Goal: Transaction & Acquisition: Obtain resource

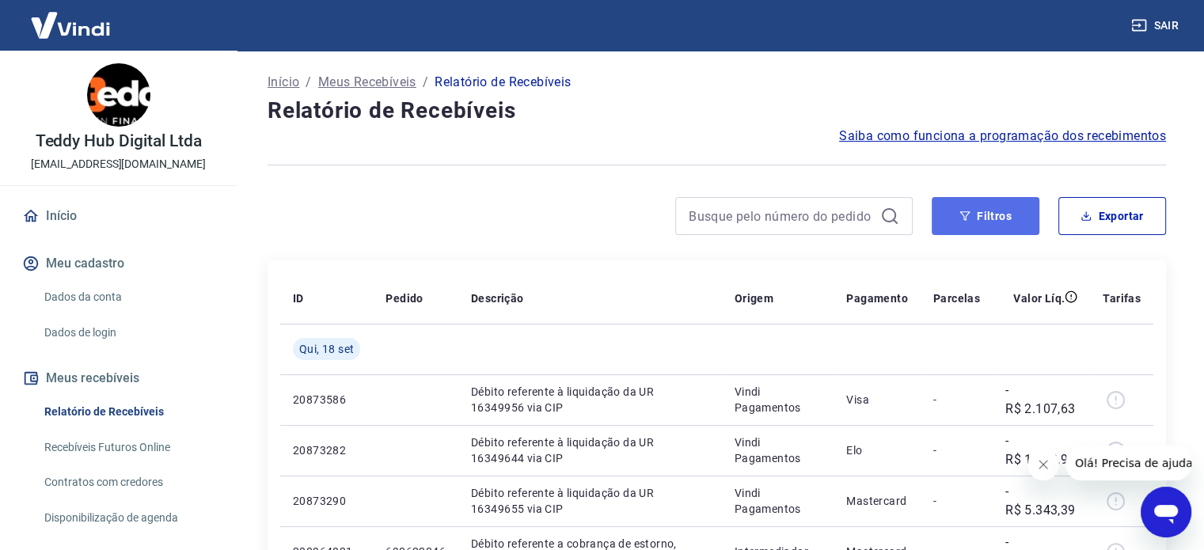
click at [998, 218] on button "Filtros" at bounding box center [986, 216] width 108 height 38
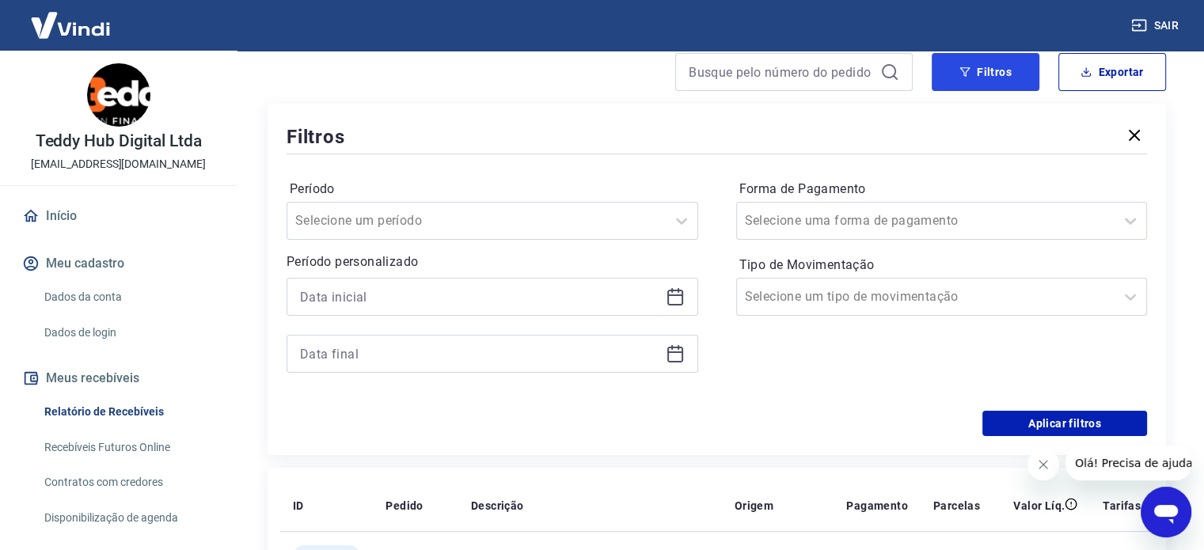
scroll to position [158, 0]
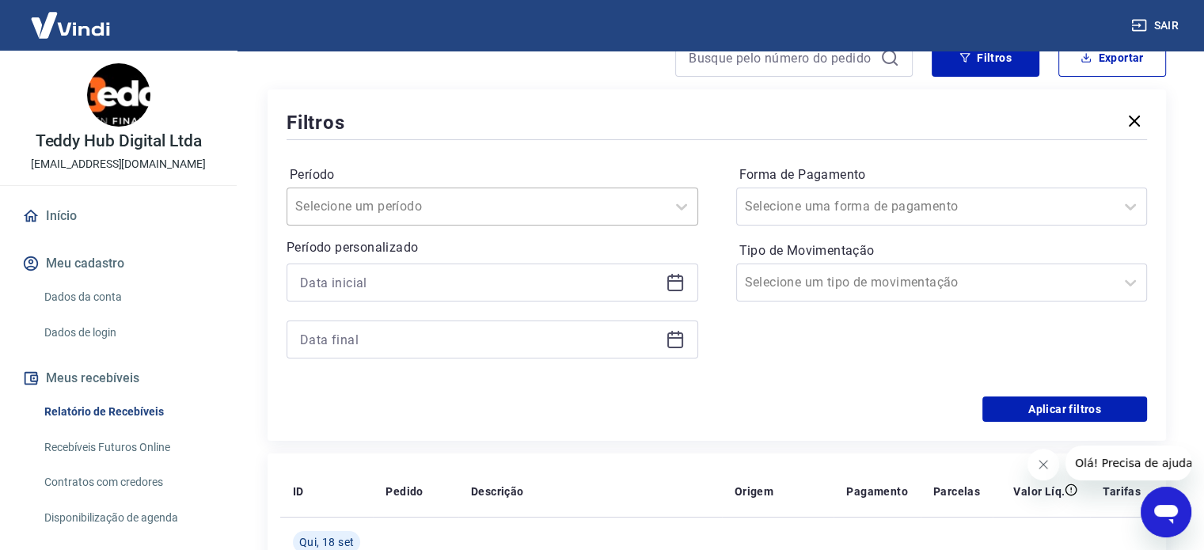
click at [573, 207] on div at bounding box center [476, 207] width 363 height 22
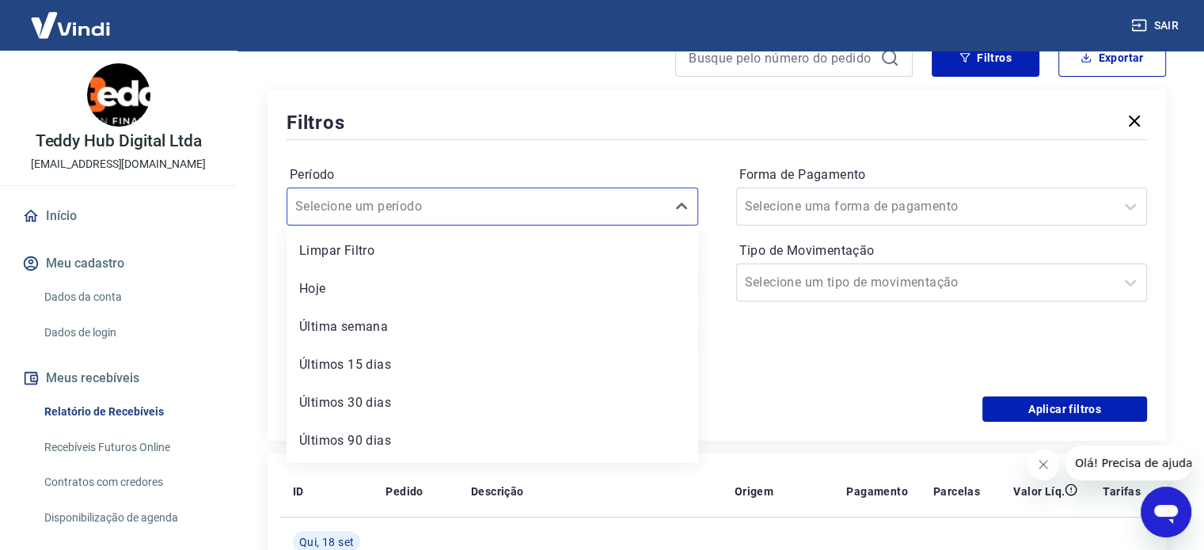
click at [652, 135] on div "Filtros" at bounding box center [717, 122] width 861 height 28
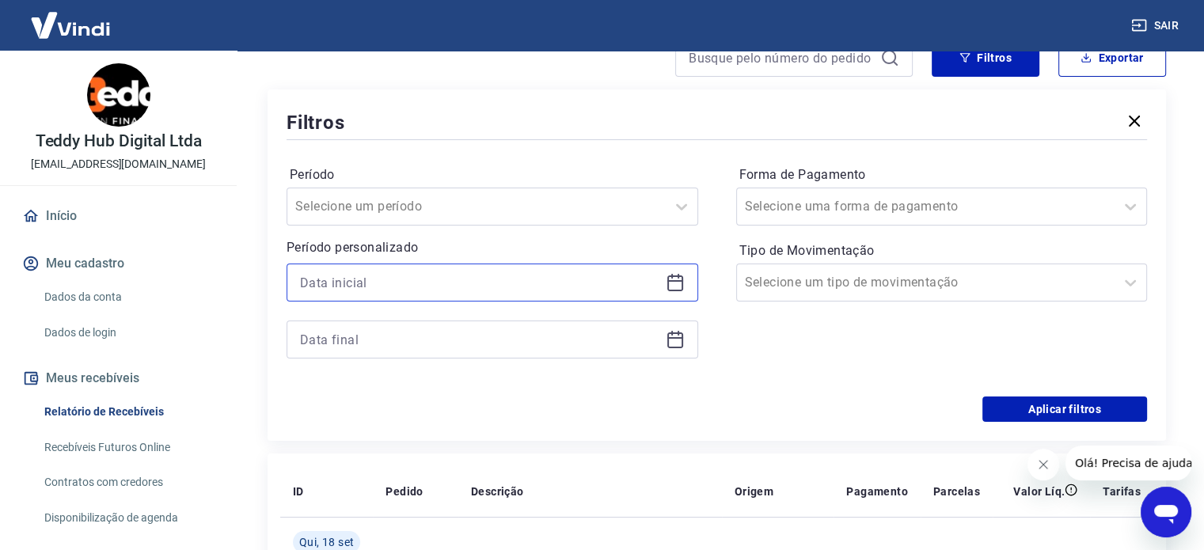
click at [466, 285] on input at bounding box center [480, 283] width 360 height 24
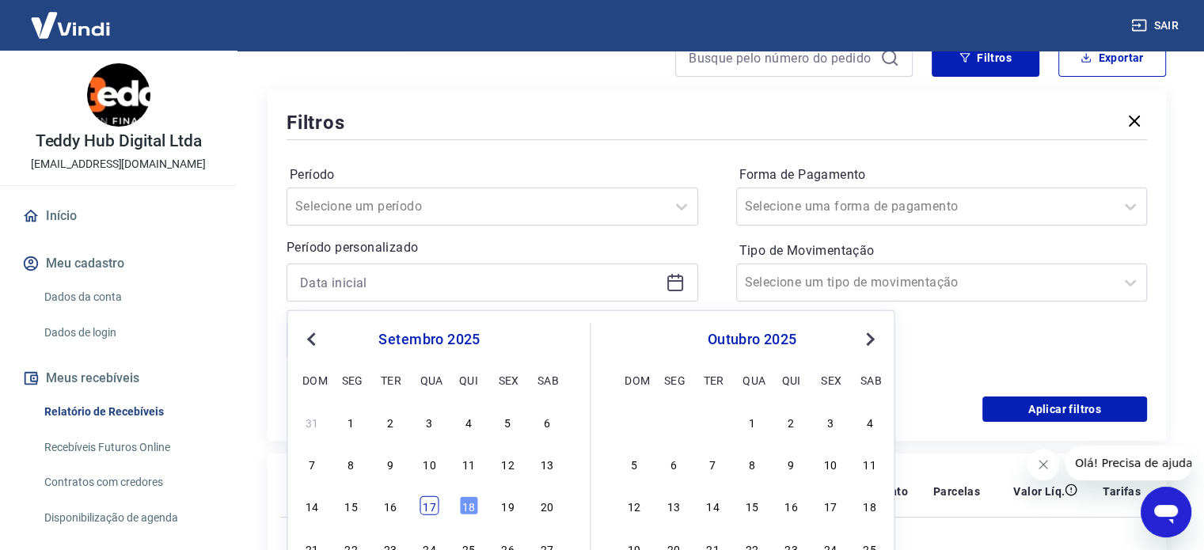
click at [432, 510] on div "17" at bounding box center [429, 506] width 19 height 19
type input "[DATE]"
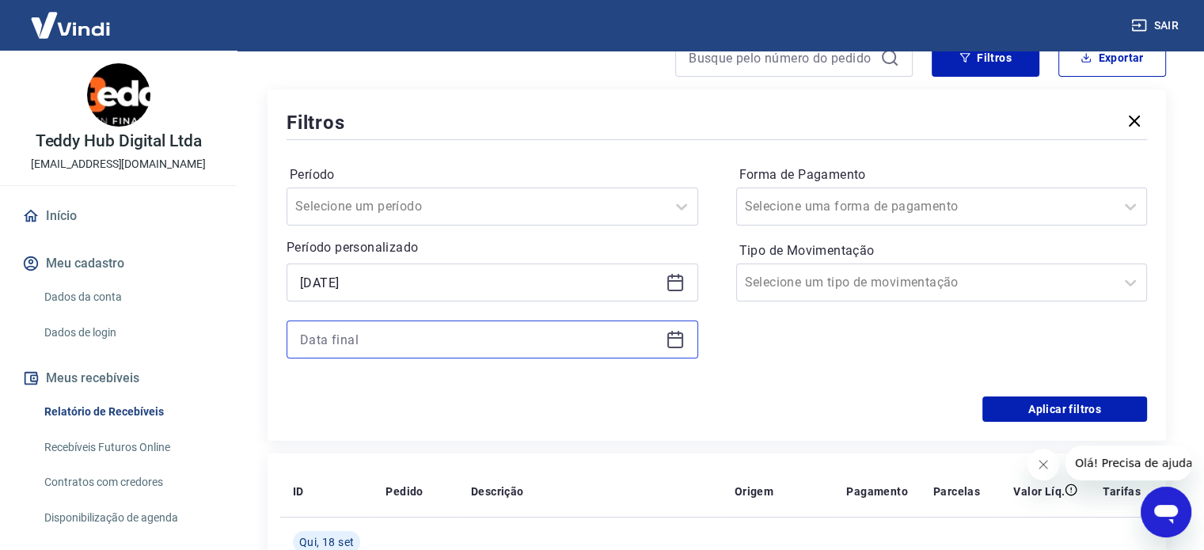
click at [459, 341] on input at bounding box center [480, 340] width 360 height 24
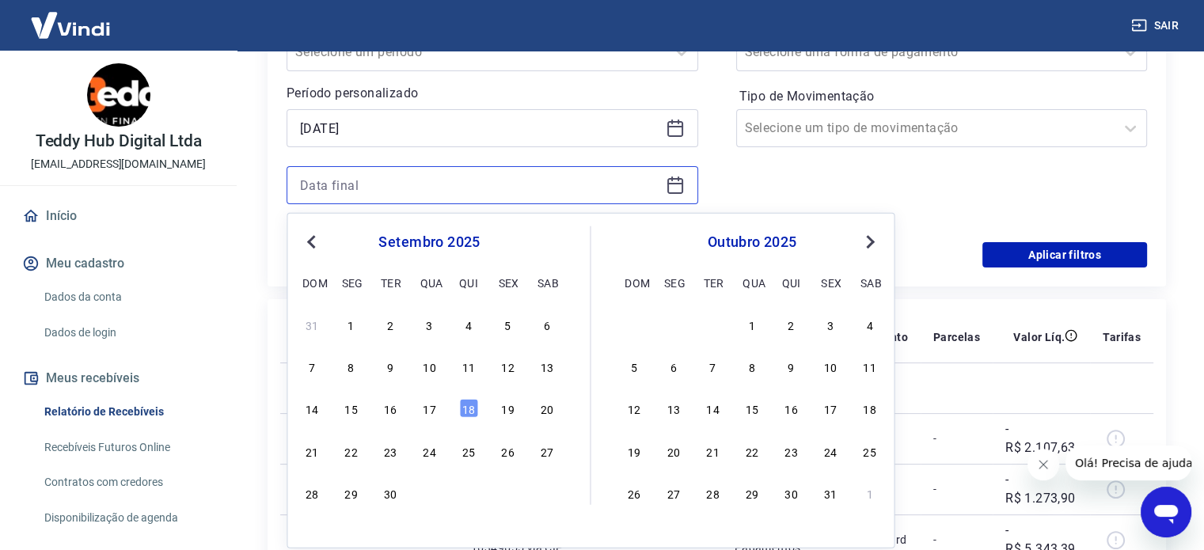
scroll to position [317, 0]
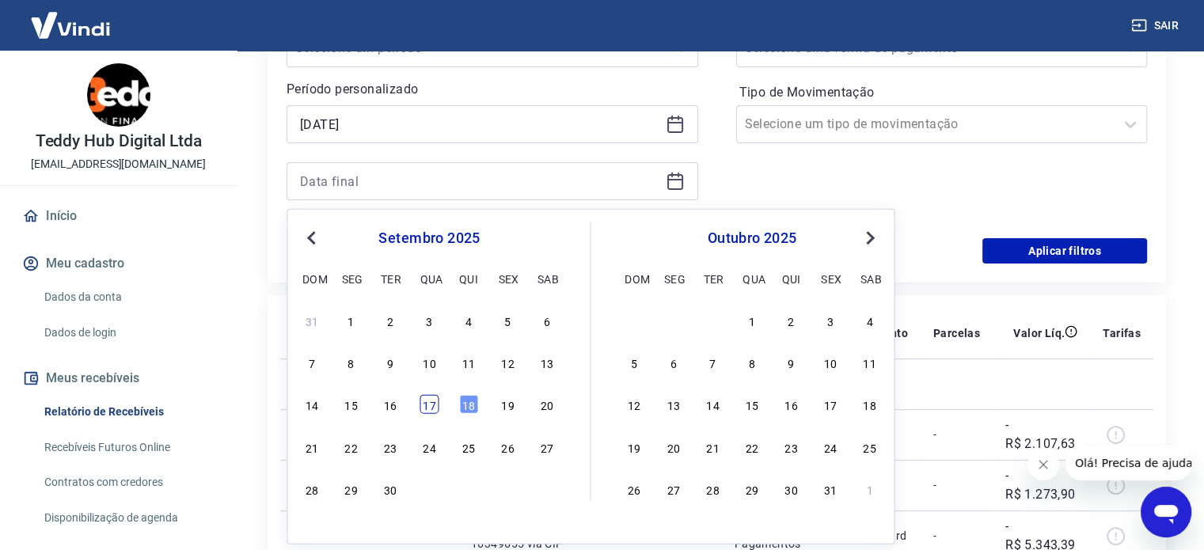
click at [433, 410] on div "17" at bounding box center [429, 404] width 19 height 19
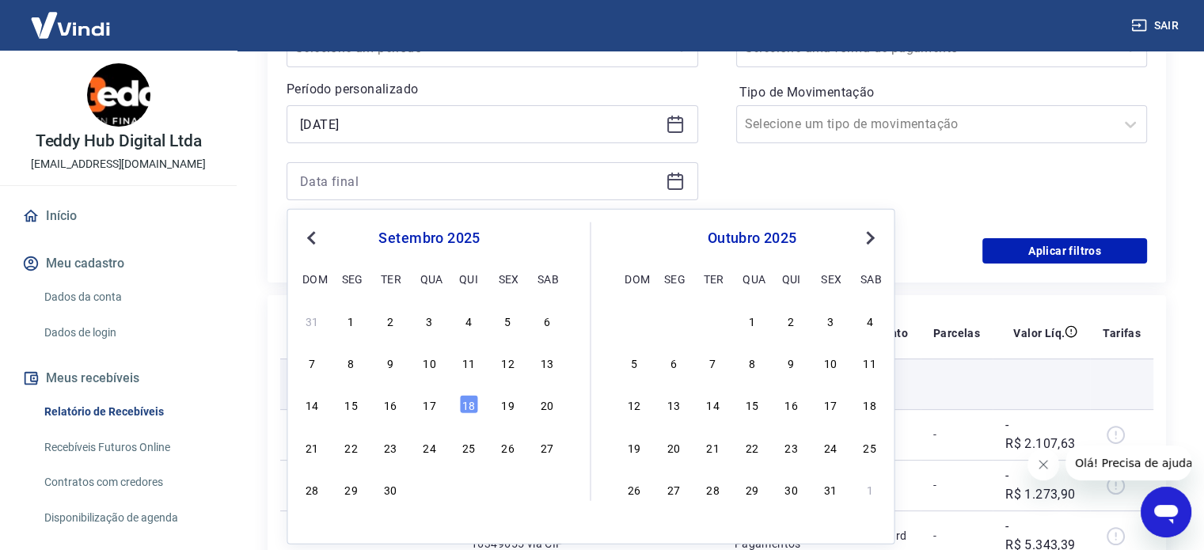
type input "[DATE]"
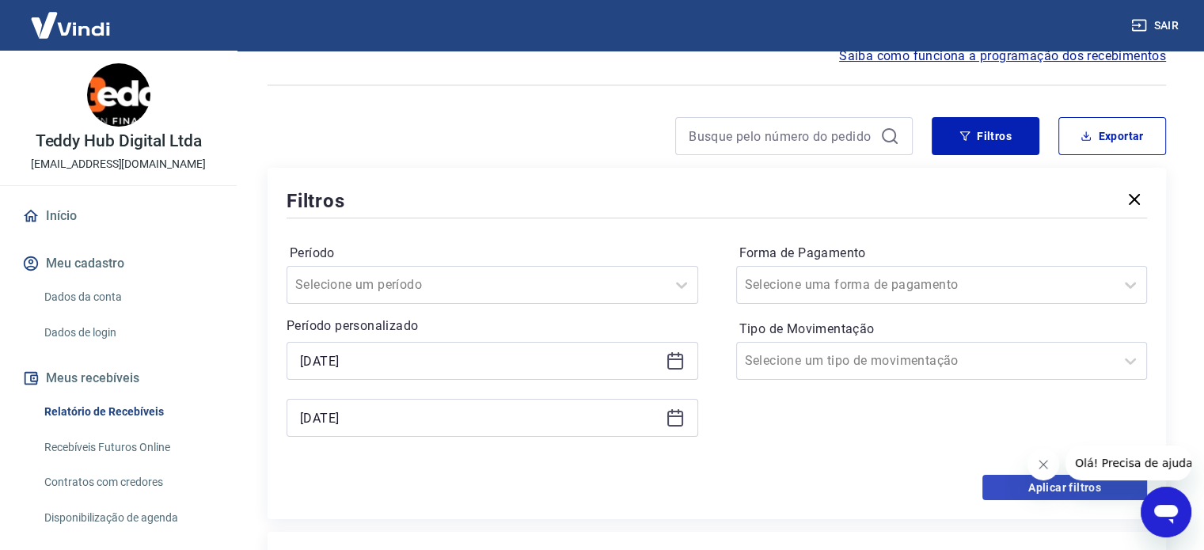
scroll to position [79, 0]
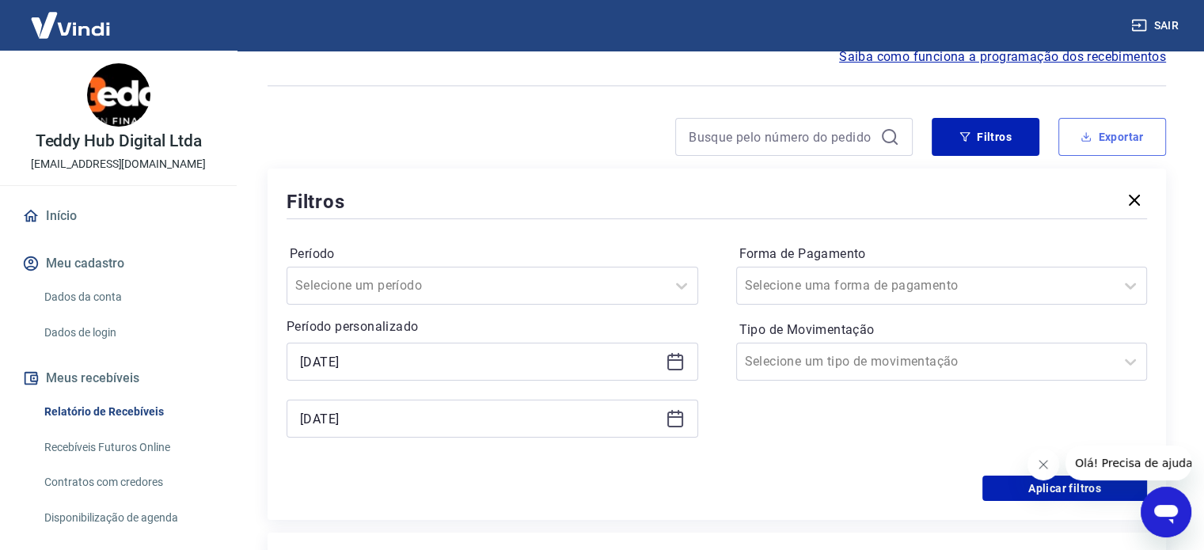
click at [1086, 139] on icon "button" at bounding box center [1086, 135] width 1 height 6
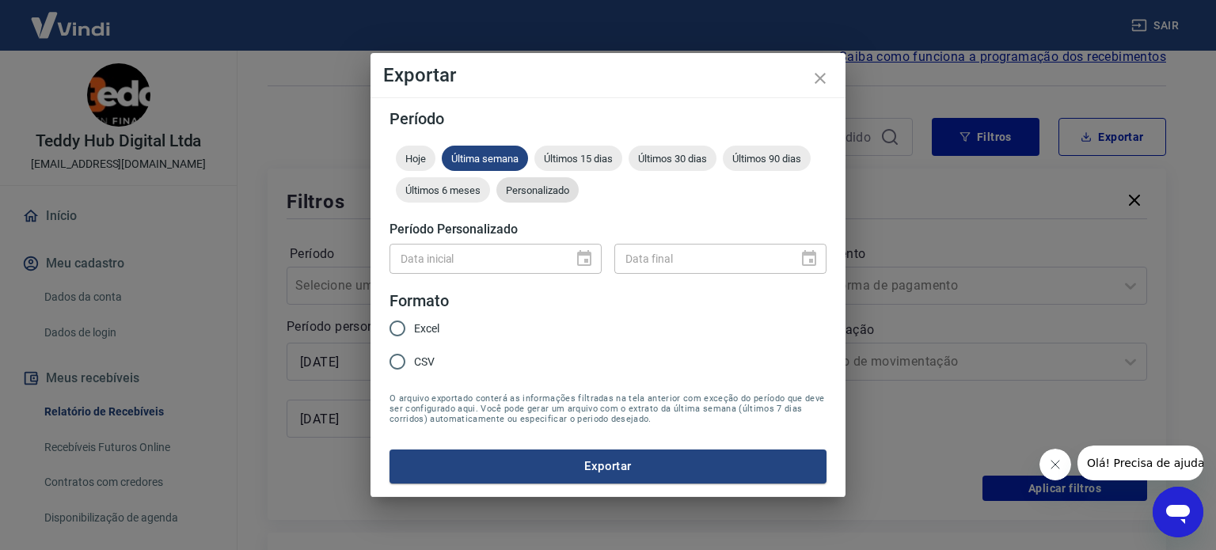
click at [542, 192] on span "Personalizado" at bounding box center [538, 191] width 82 height 12
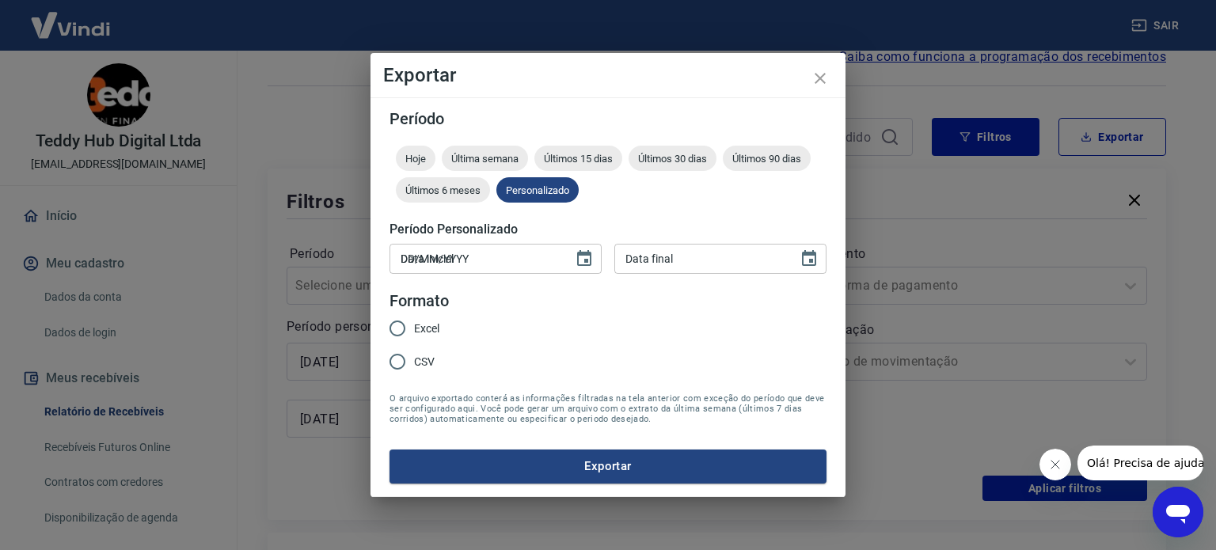
click at [476, 258] on input "DD/MM/YYYY" at bounding box center [476, 258] width 173 height 29
type input "[DATE]"
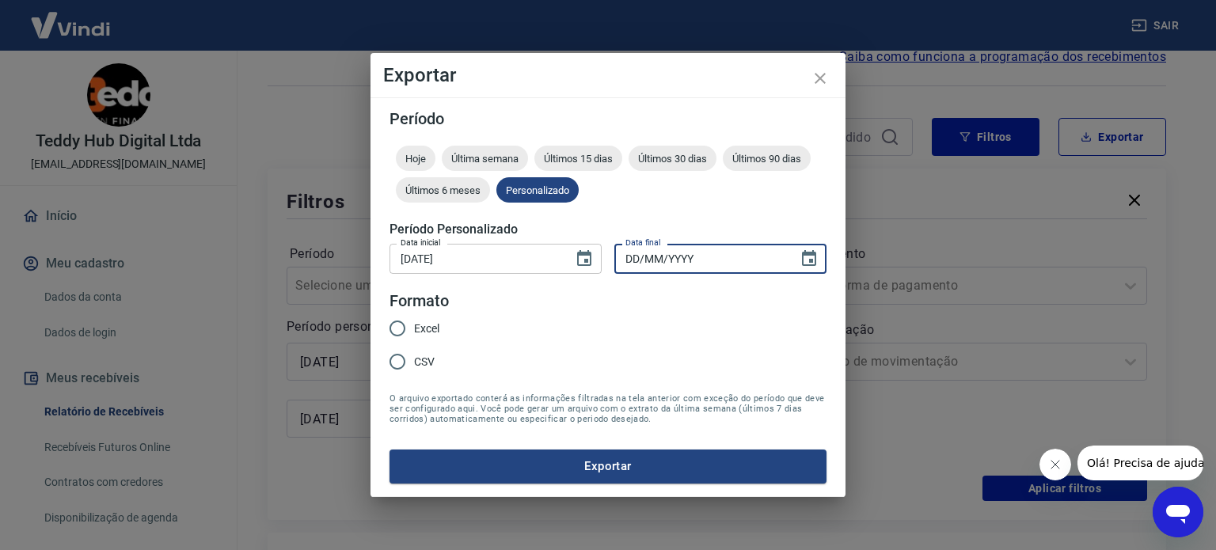
click at [640, 250] on input "DD/MM/YYYY" at bounding box center [701, 258] width 173 height 29
type input "[DATE]"
click at [399, 329] on input "Excel" at bounding box center [397, 328] width 33 height 33
radio input "true"
click at [602, 472] on button "Exportar" at bounding box center [608, 466] width 437 height 33
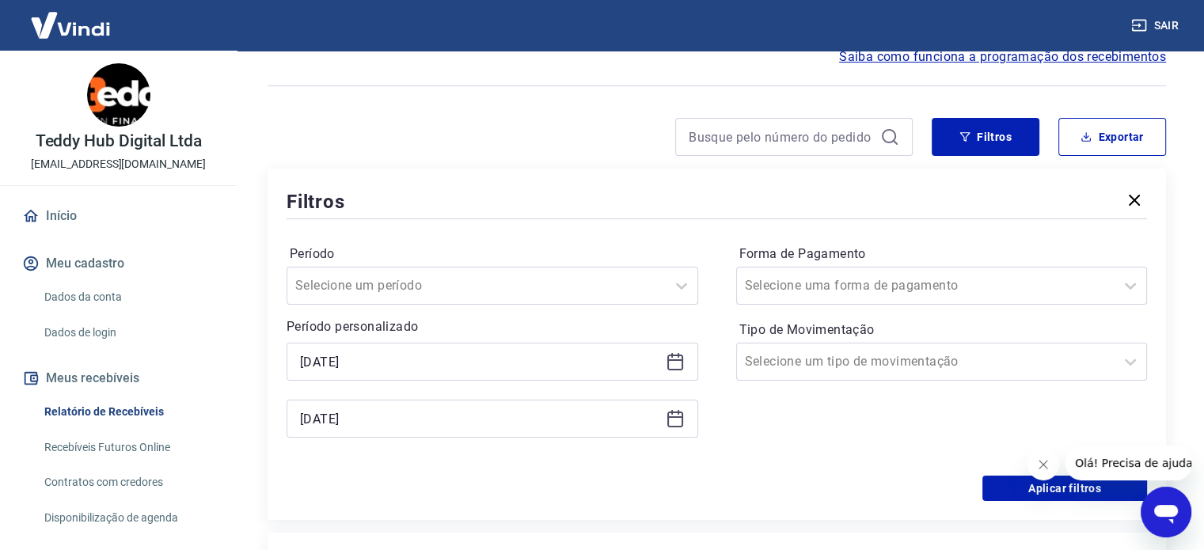
click at [754, 190] on div "Filtros" at bounding box center [717, 202] width 861 height 28
click at [1134, 200] on icon "button" at bounding box center [1134, 200] width 11 height 11
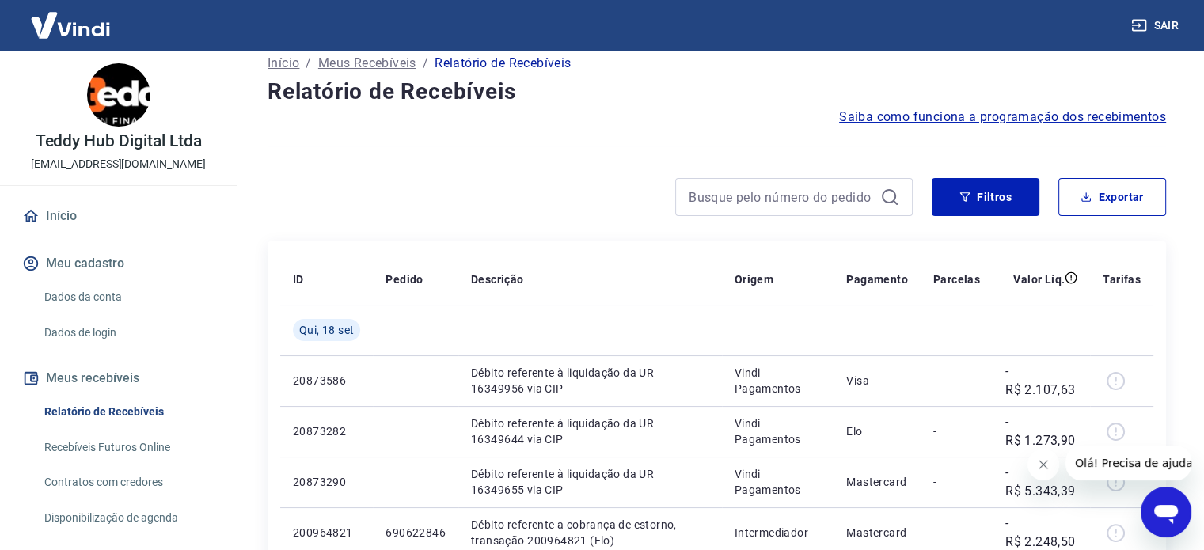
scroll to position [0, 0]
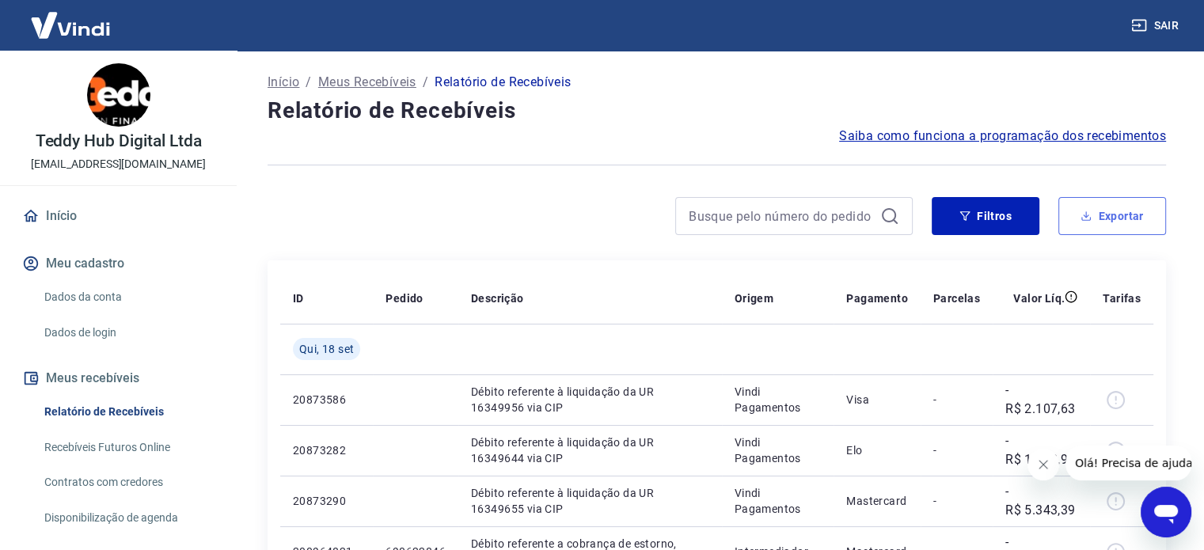
click at [1147, 223] on button "Exportar" at bounding box center [1113, 216] width 108 height 38
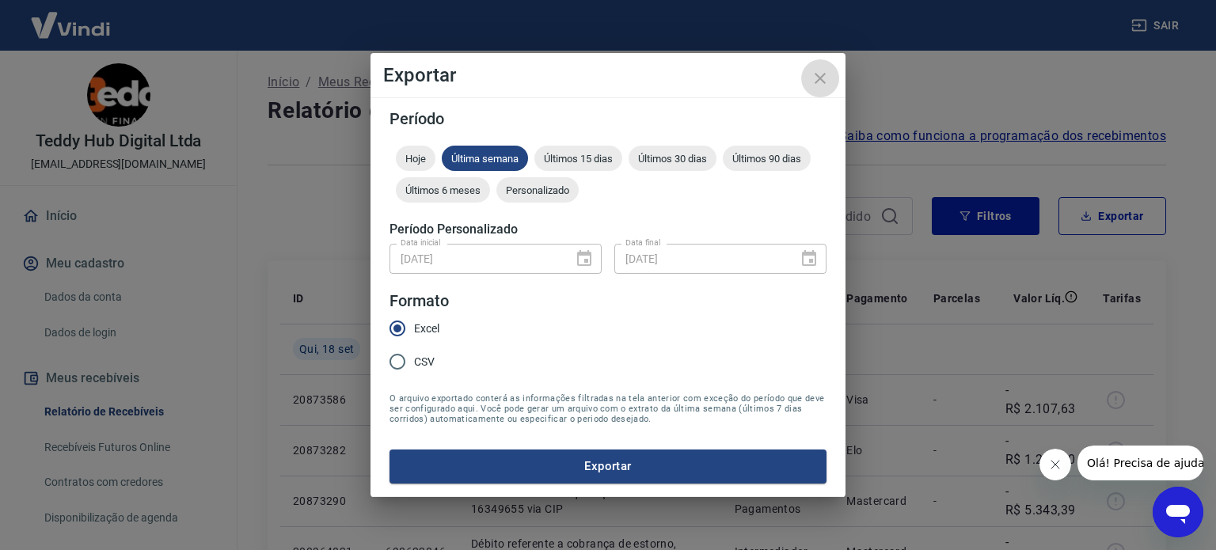
click at [820, 72] on icon "close" at bounding box center [820, 78] width 19 height 19
